Goal: Task Accomplishment & Management: Manage account settings

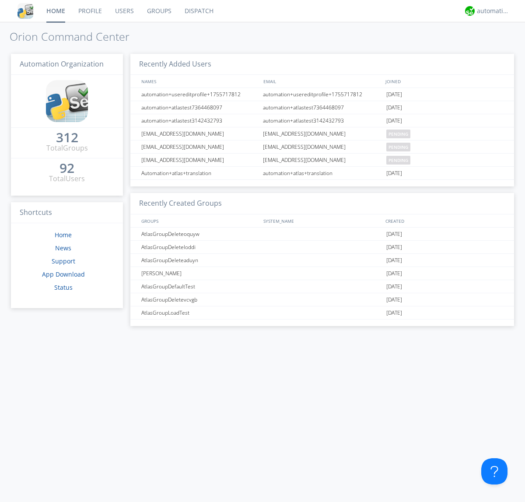
click at [158, 11] on link "Groups" at bounding box center [159, 11] width 38 height 22
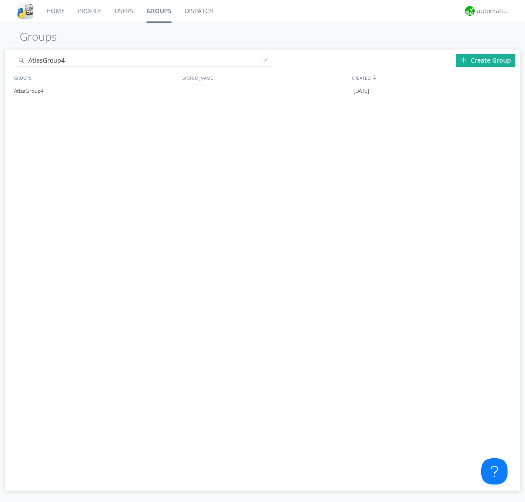
type input "AtlasGroup4"
click at [96, 91] on div "AtlasGroup4" at bounding box center [96, 90] width 168 height 13
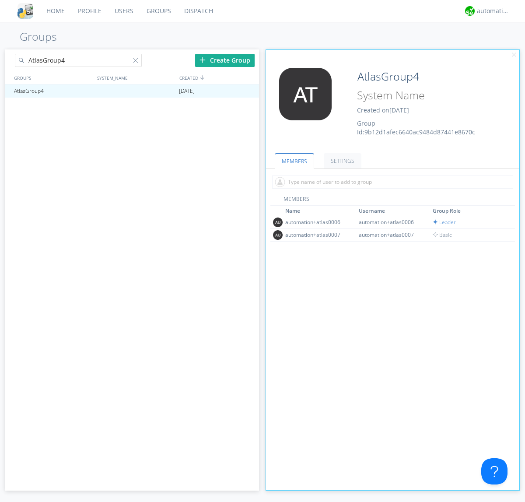
click at [341, 161] on link "SETTINGS" at bounding box center [343, 160] width 38 height 15
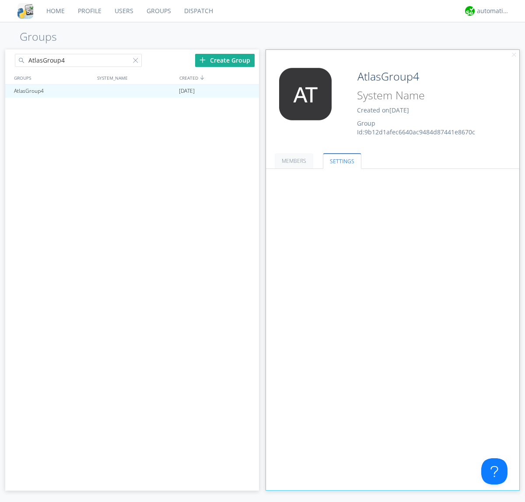
click at [0, 0] on span at bounding box center [0, 0] width 0 height 0
click at [0, 0] on input "radio" at bounding box center [0, 0] width 0 height 0
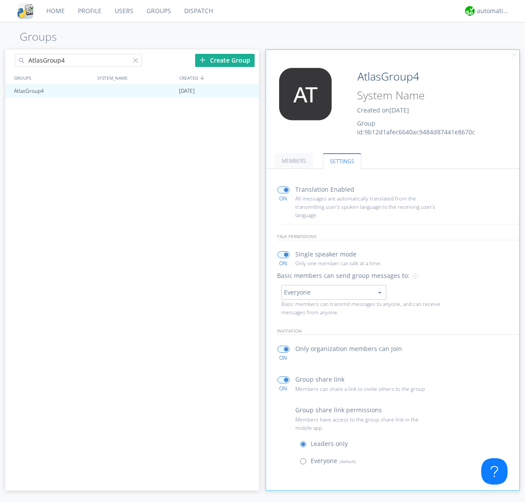
click at [305, 463] on span at bounding box center [305, 463] width 11 height 11
click at [0, 0] on input "radio" at bounding box center [0, 0] width 0 height 0
click at [491, 11] on div "automation+atlas" at bounding box center [493, 11] width 33 height 9
